Goal: Browse casually

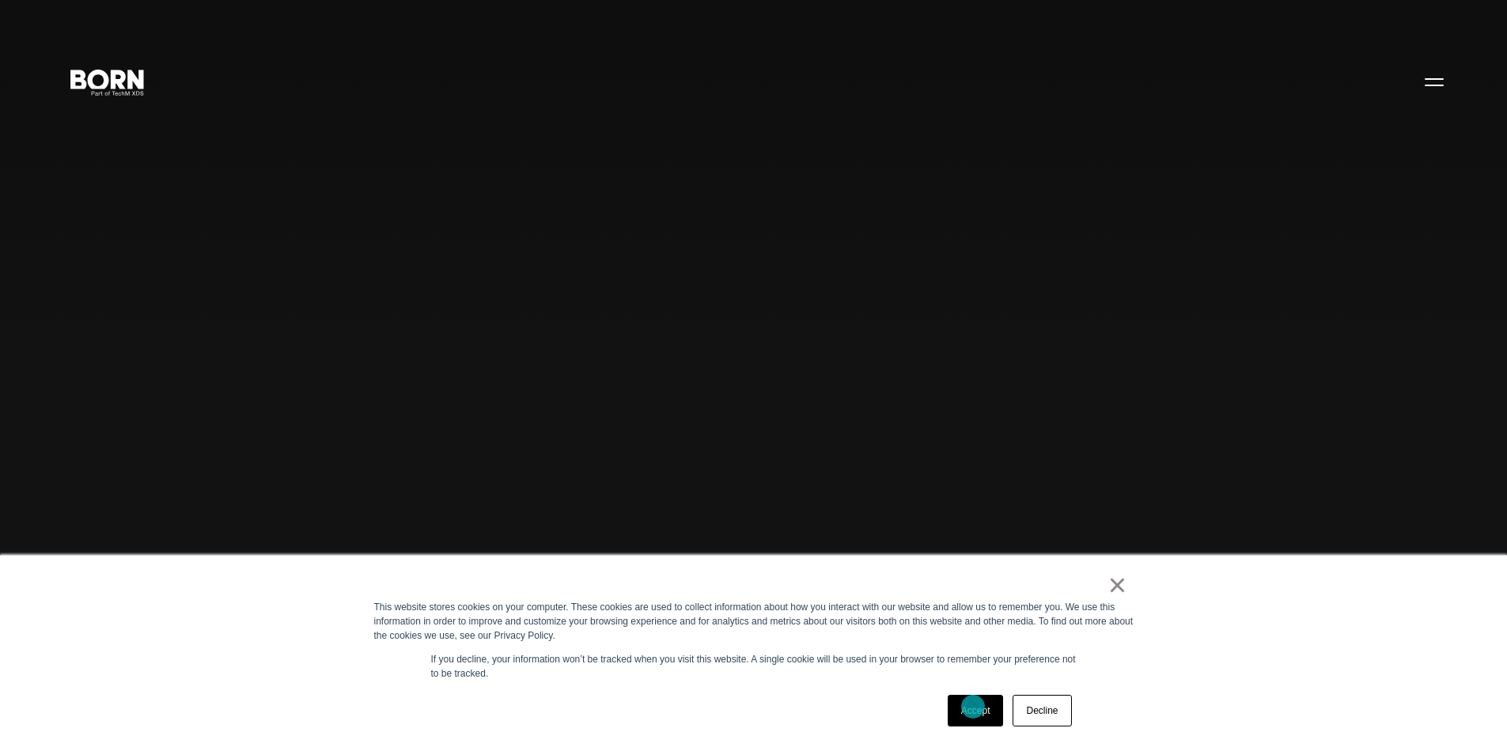
click at [973, 707] on link "Accept" at bounding box center [976, 711] width 56 height 32
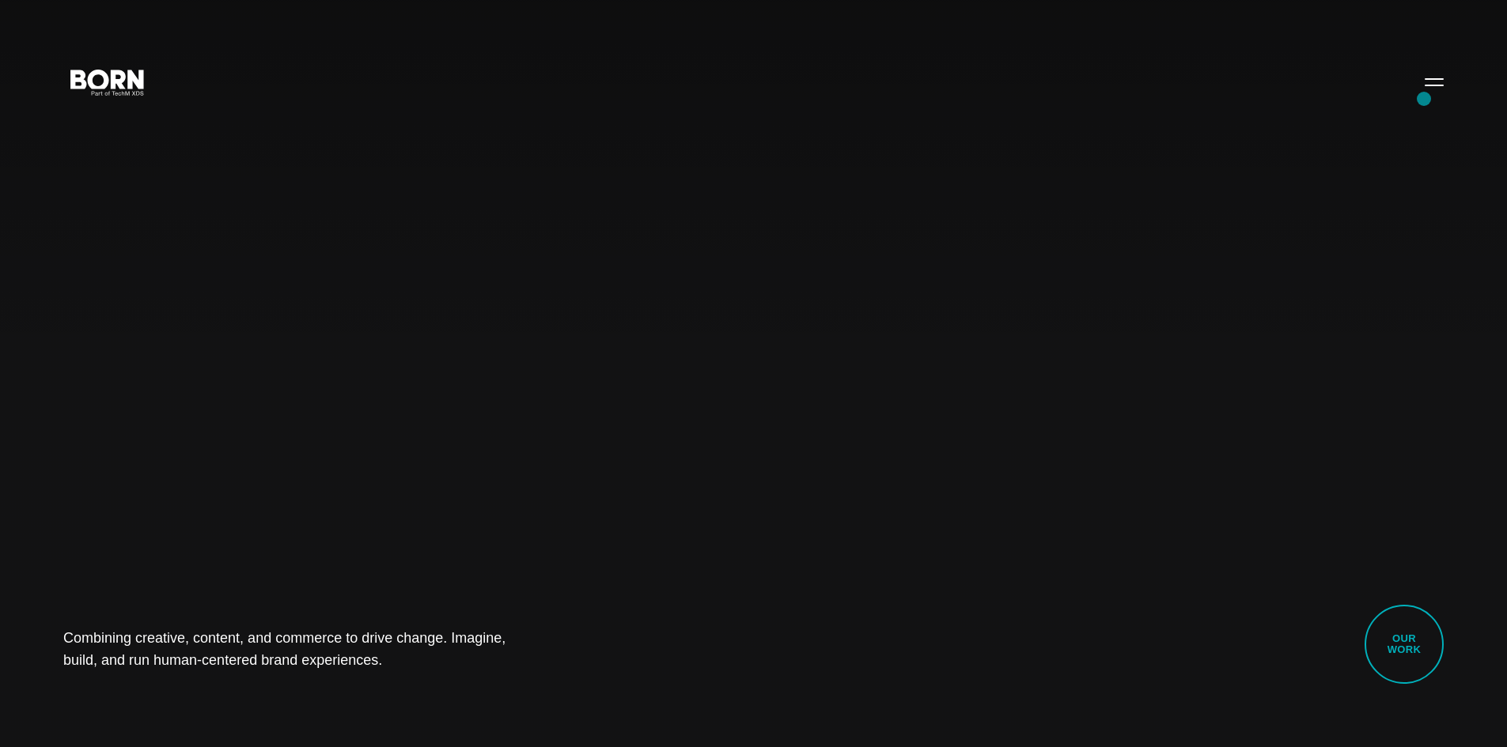
click at [1424, 99] on div "Combining creative, content, and commerce to drive change. Imagine, build, and …" at bounding box center [753, 373] width 1507 height 747
click at [1429, 83] on button "Primary Menu" at bounding box center [1434, 81] width 38 height 33
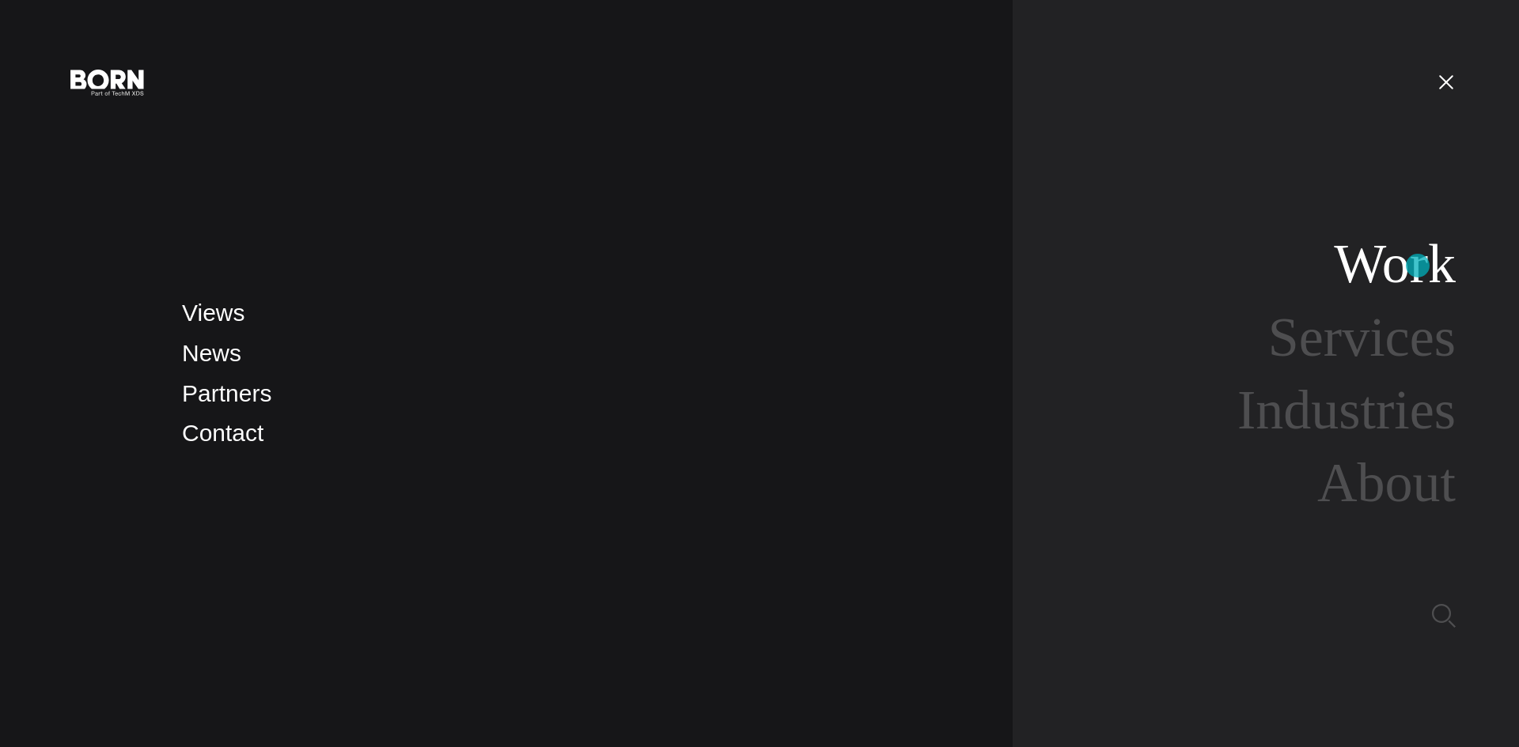
click at [1417, 266] on link "Work" at bounding box center [1395, 263] width 122 height 61
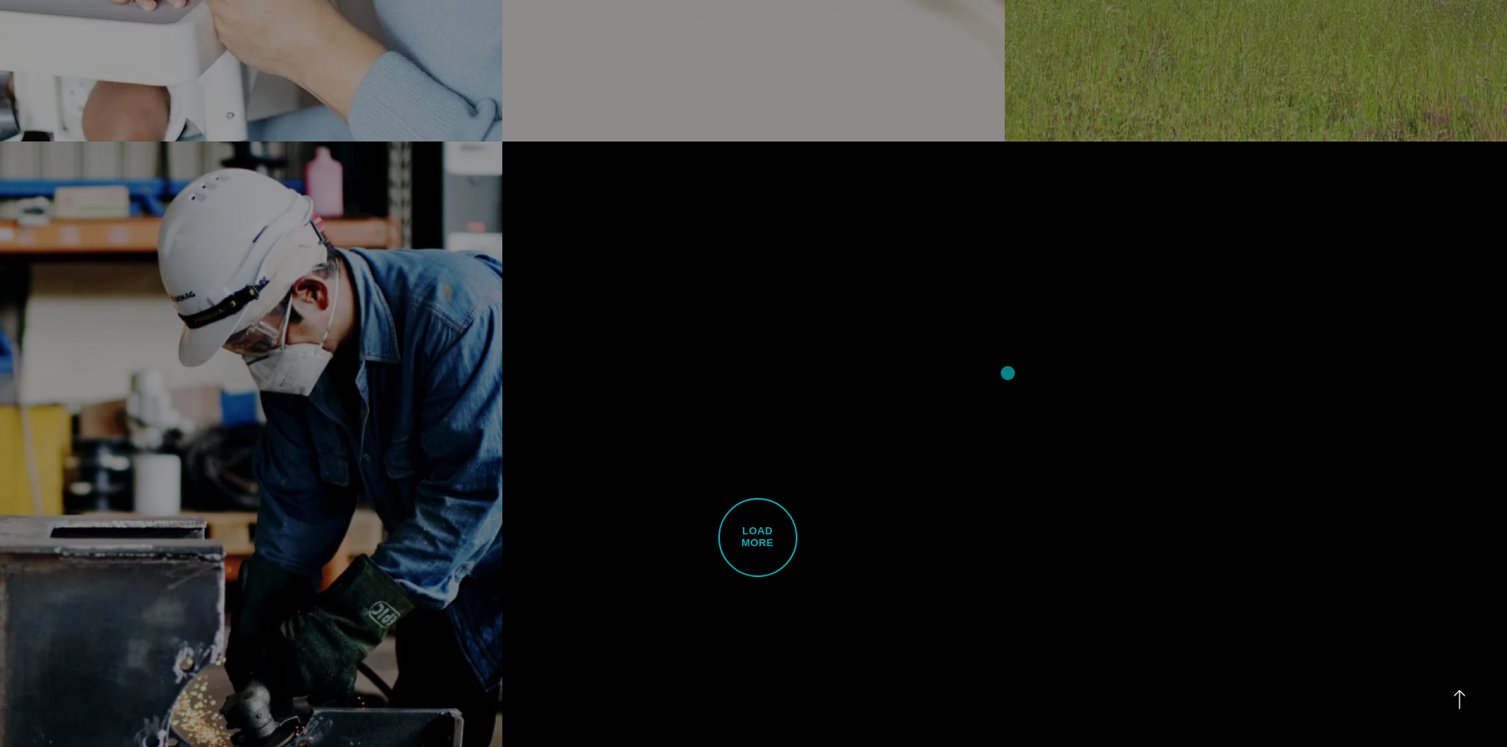
scroll to position [4983, 0]
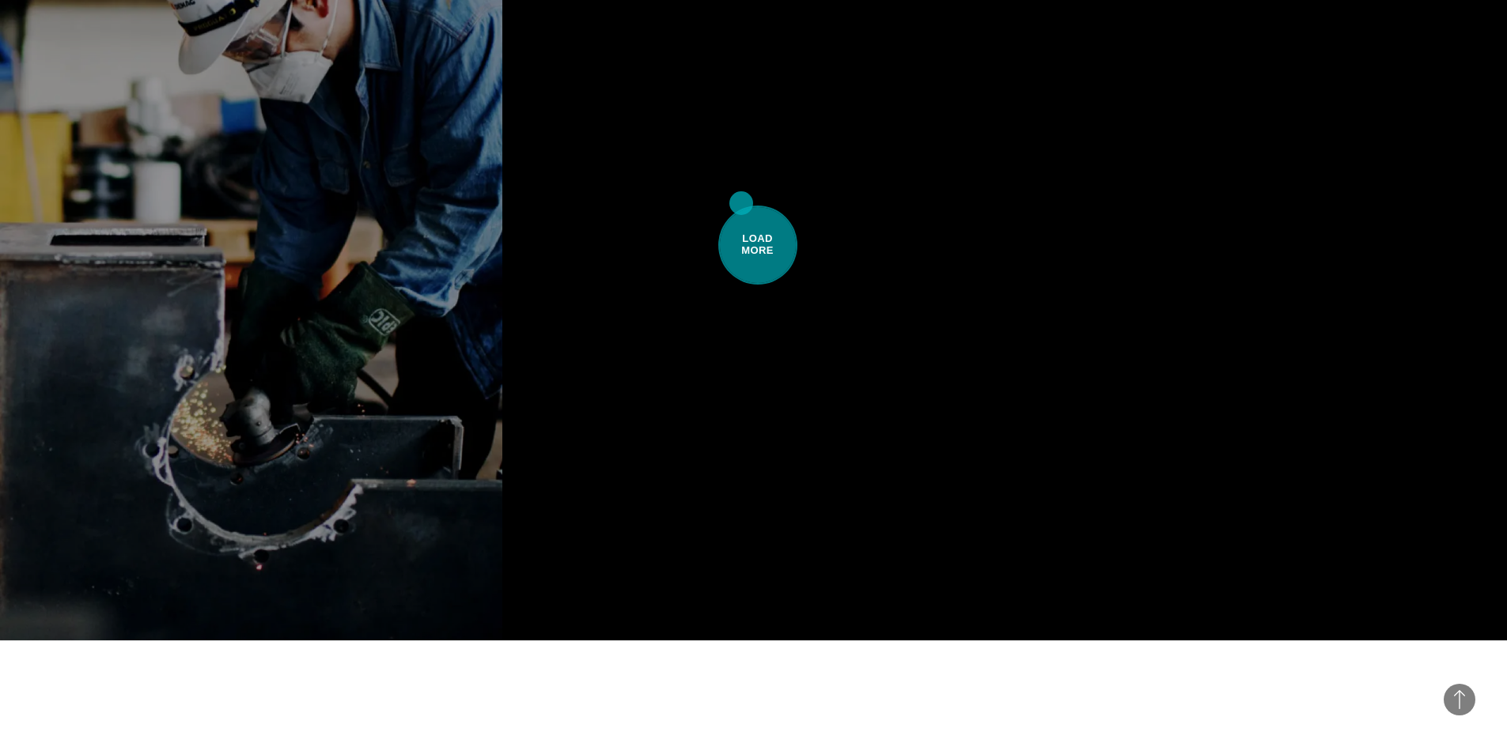
click at [741, 206] on span "Load More" at bounding box center [757, 245] width 79 height 79
